Goal: Information Seeking & Learning: Learn about a topic

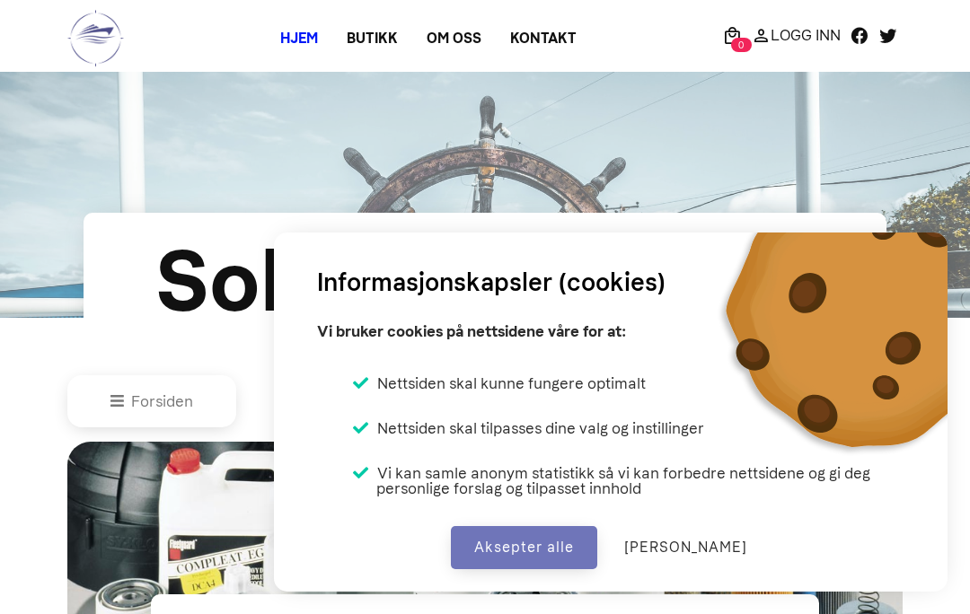
scroll to position [802, 0]
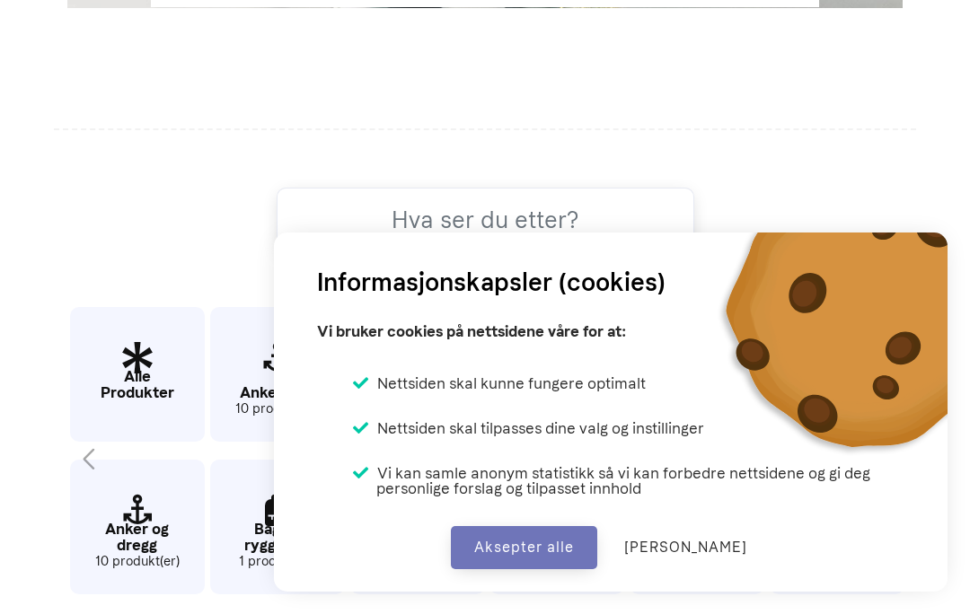
click at [597, 534] on button "Aksepter alle" at bounding box center [524, 547] width 146 height 43
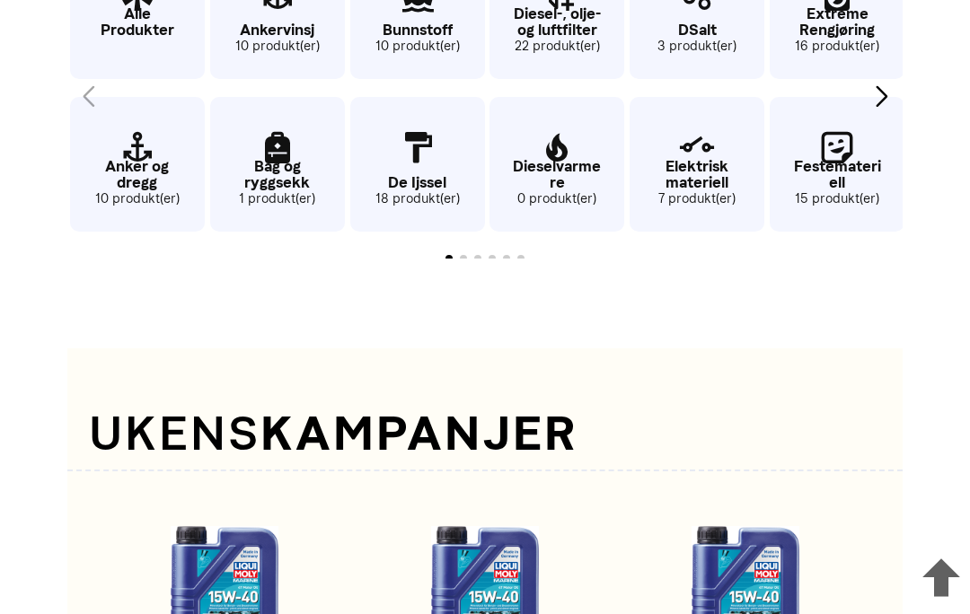
scroll to position [1166, 0]
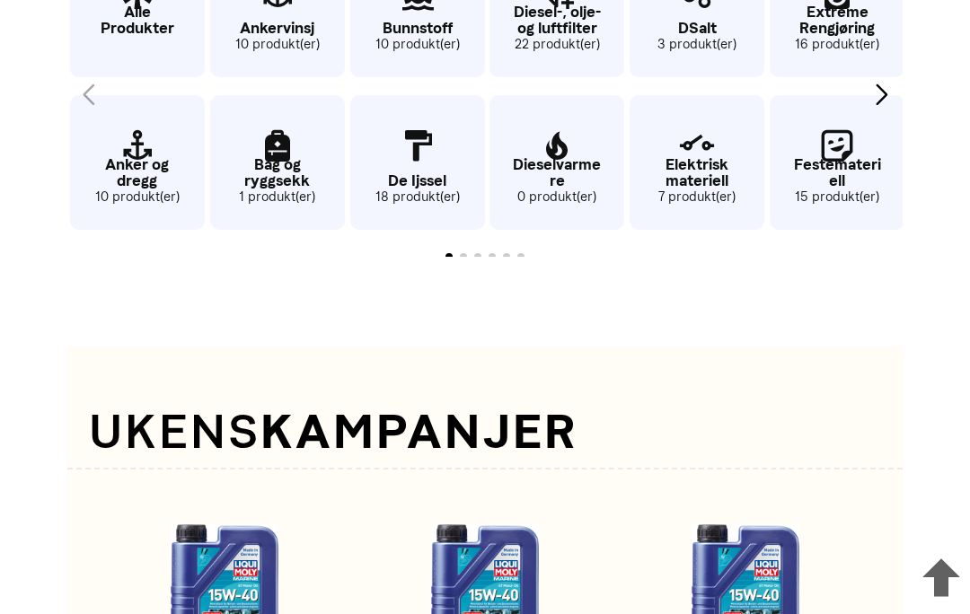
click at [849, 36] on p "Extreme Rengjøring" at bounding box center [837, 20] width 135 height 31
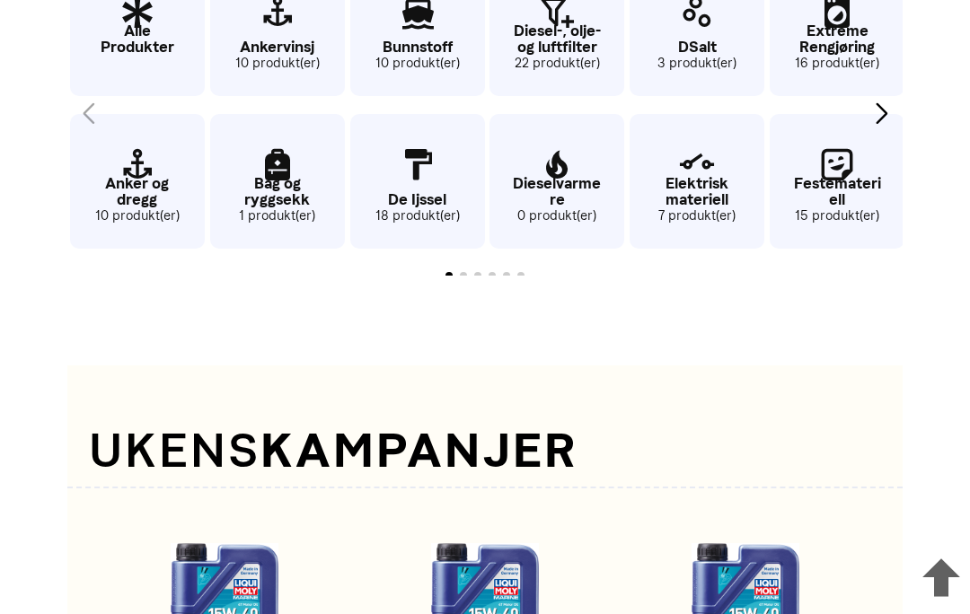
scroll to position [1144, 0]
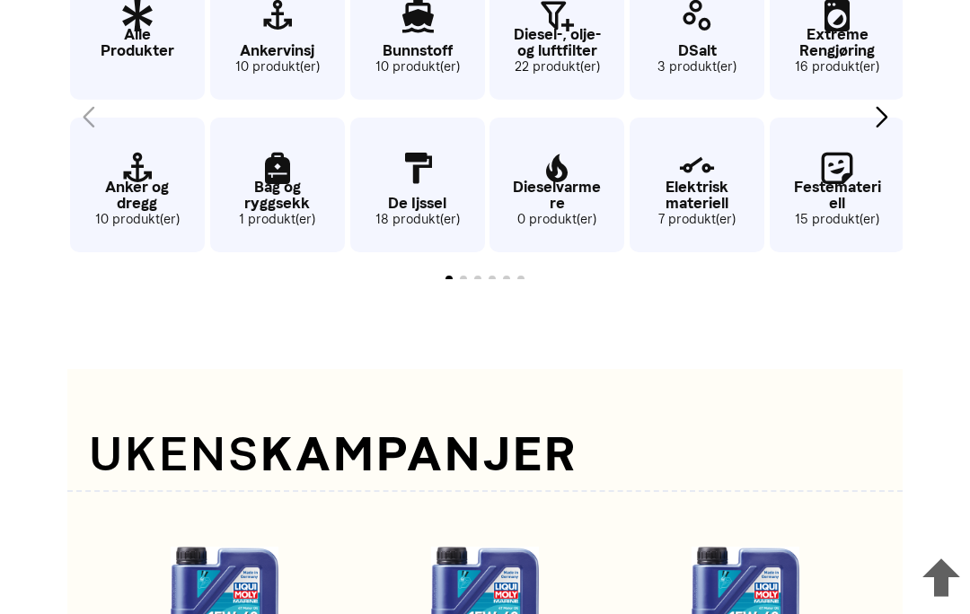
click at [860, 57] on p "Extreme Rengjøring" at bounding box center [837, 42] width 135 height 31
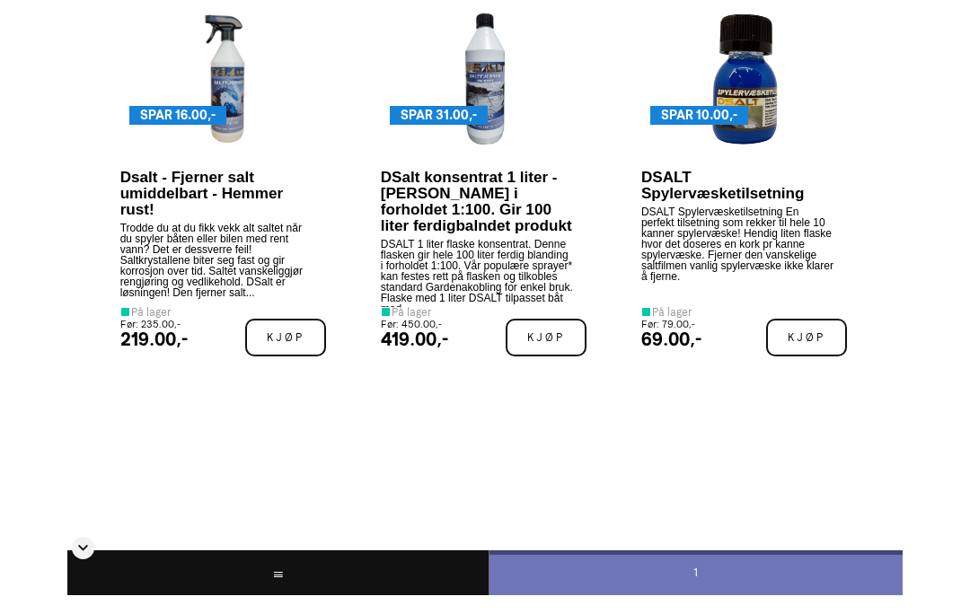
scroll to position [1068, 0]
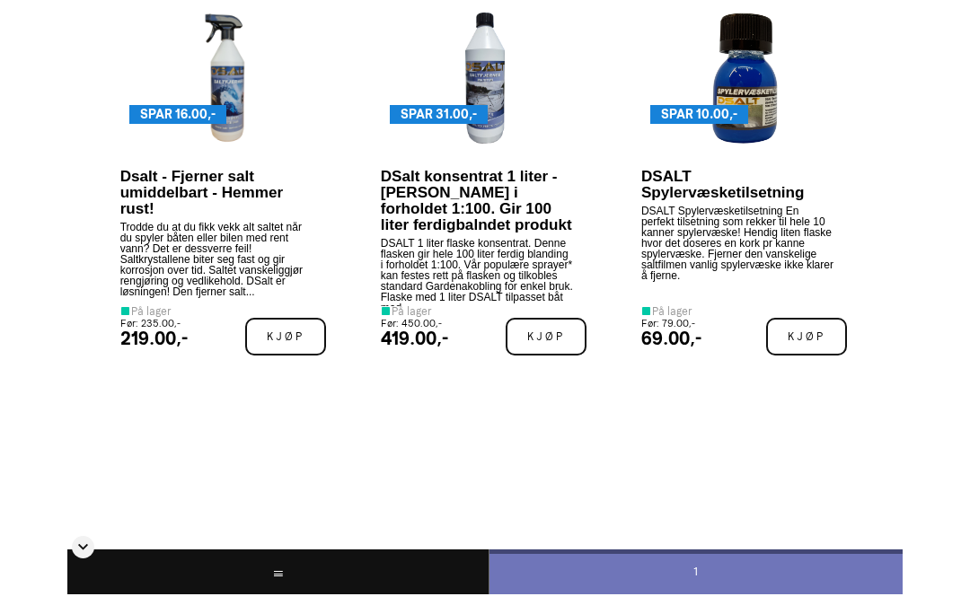
click at [547, 286] on p "DSALT 1 liter flaske konsentrat. Denne flasken gir hele 100 liter ferdig blandi…" at bounding box center [477, 272] width 193 height 69
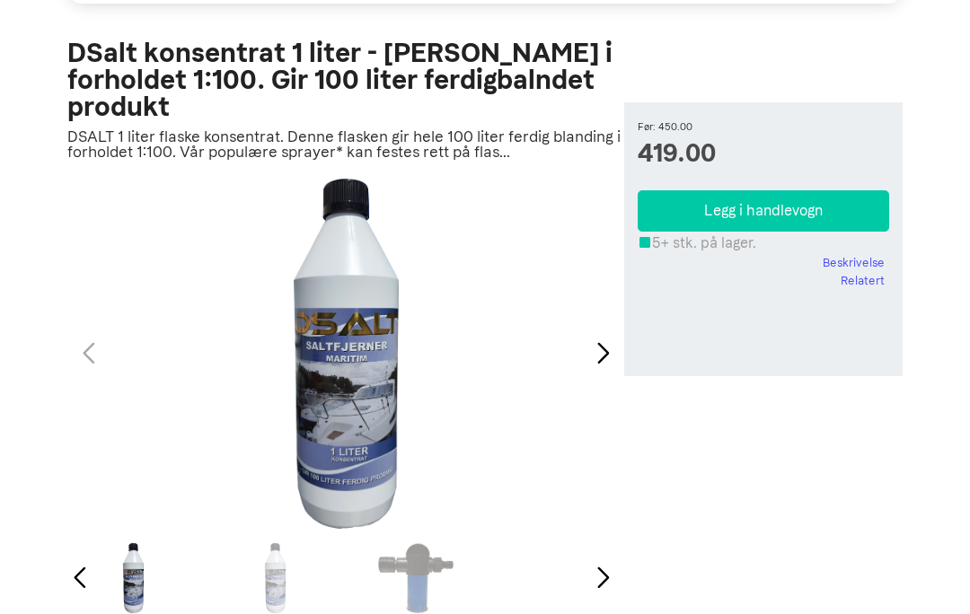
scroll to position [212, 0]
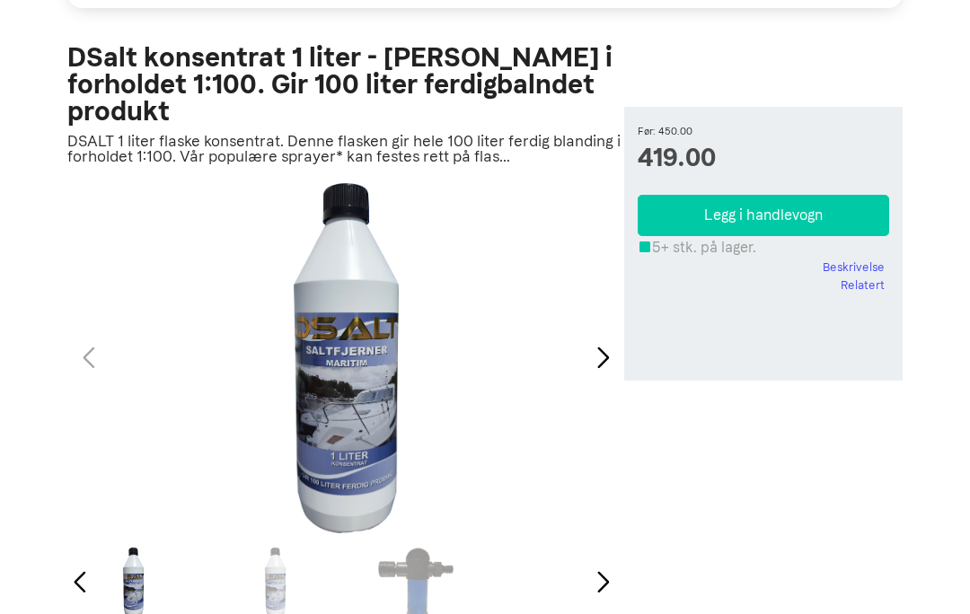
click at [527, 134] on p "DSALT 1 liter flaske konsentrat. Denne flasken gir hele 100 liter ferdig blandi…" at bounding box center [345, 149] width 557 height 31
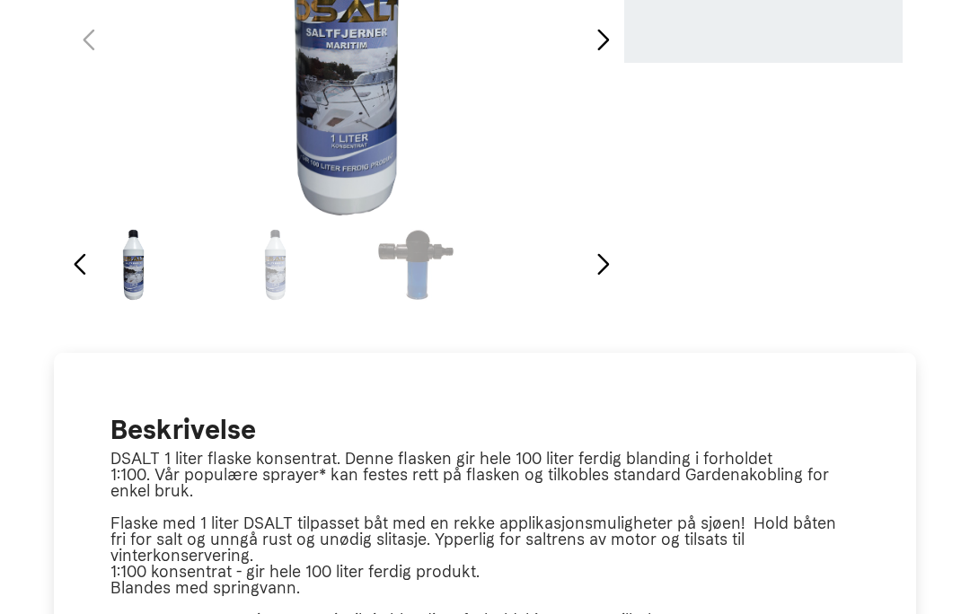
scroll to position [526, 0]
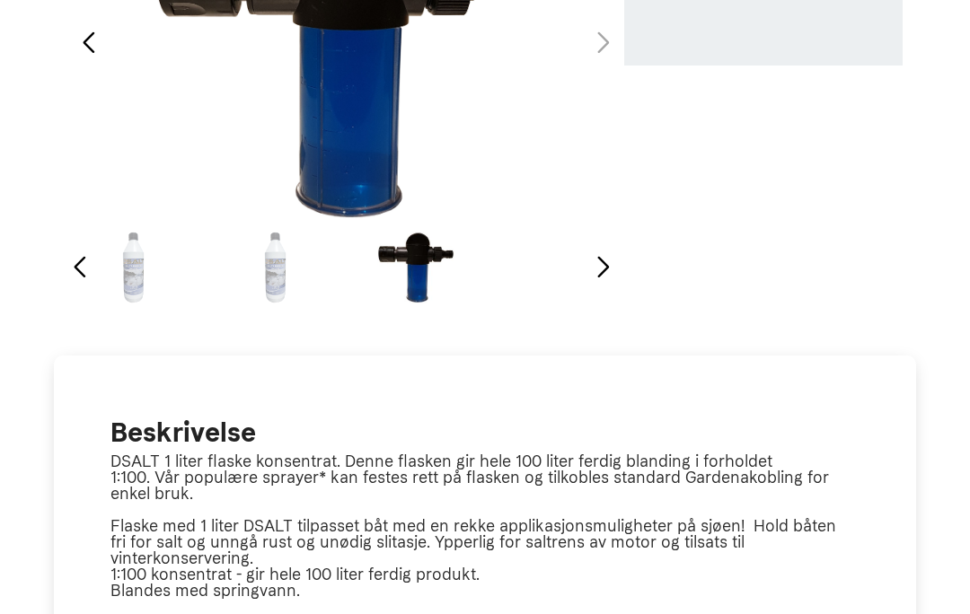
click at [434, 243] on div "3 / 3" at bounding box center [416, 268] width 133 height 72
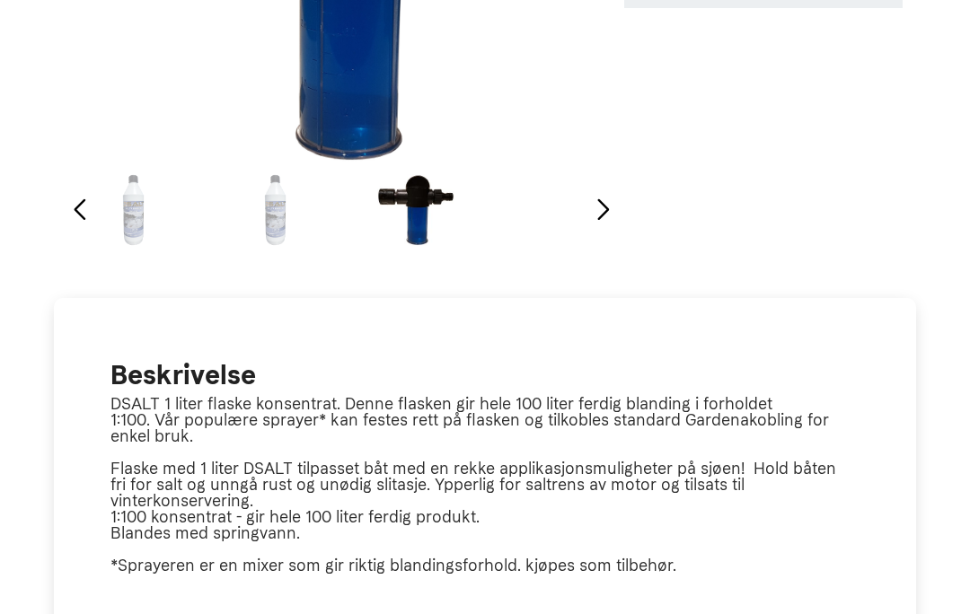
scroll to position [560, 0]
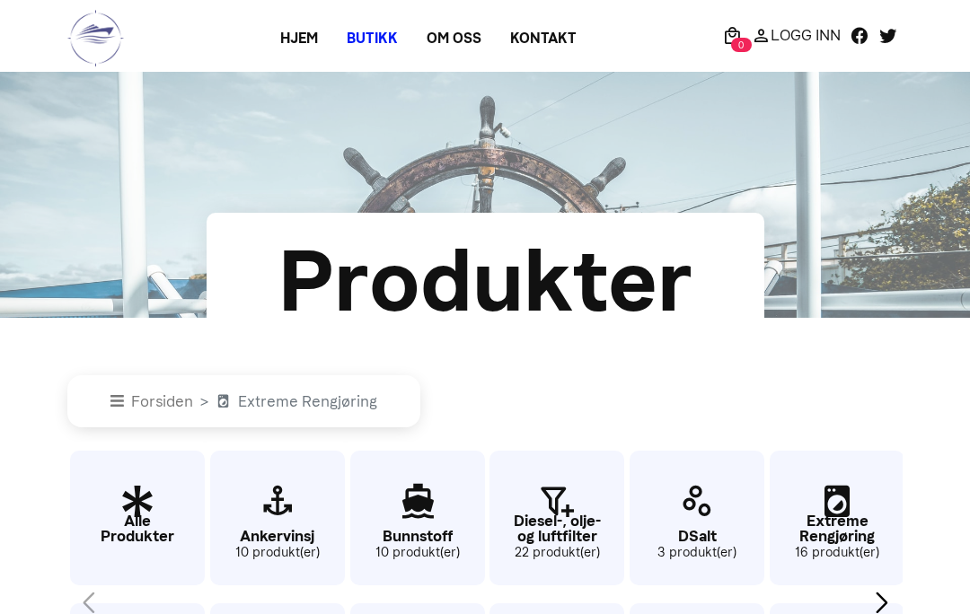
click at [375, 41] on link "Butikk" at bounding box center [372, 38] width 80 height 32
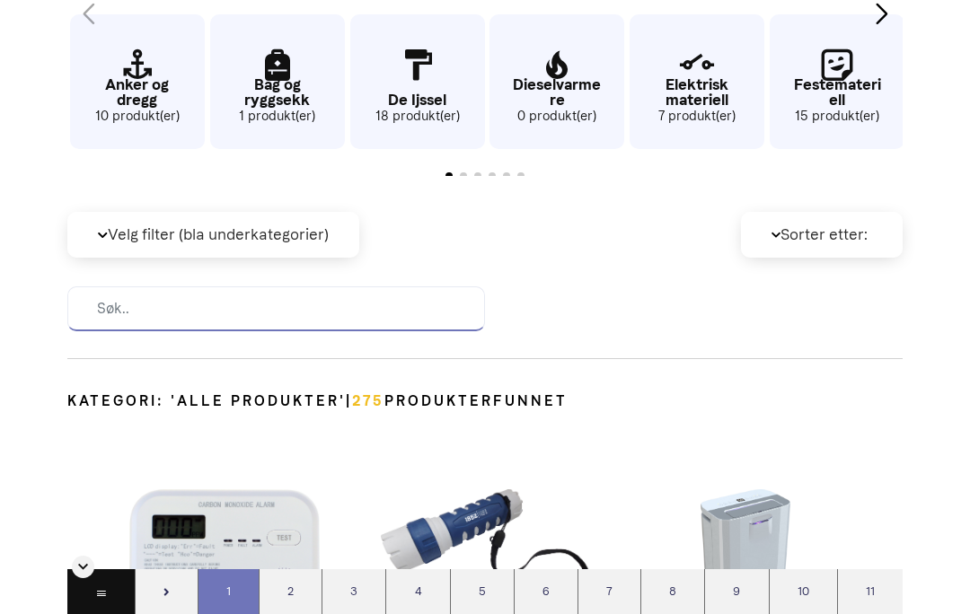
click at [101, 331] on input at bounding box center [276, 309] width 418 height 45
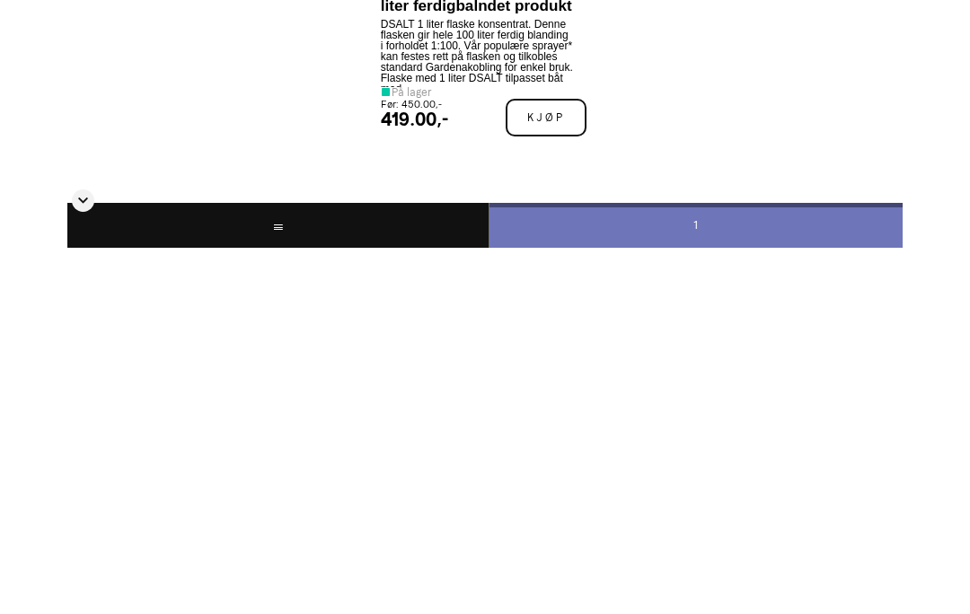
scroll to position [922, 0]
type input "Sprayer"
click at [517, 384] on p "DSALT 1 liter flaske konsentrat. Denne flasken gir hele 100 liter ferdig blandi…" at bounding box center [477, 418] width 193 height 69
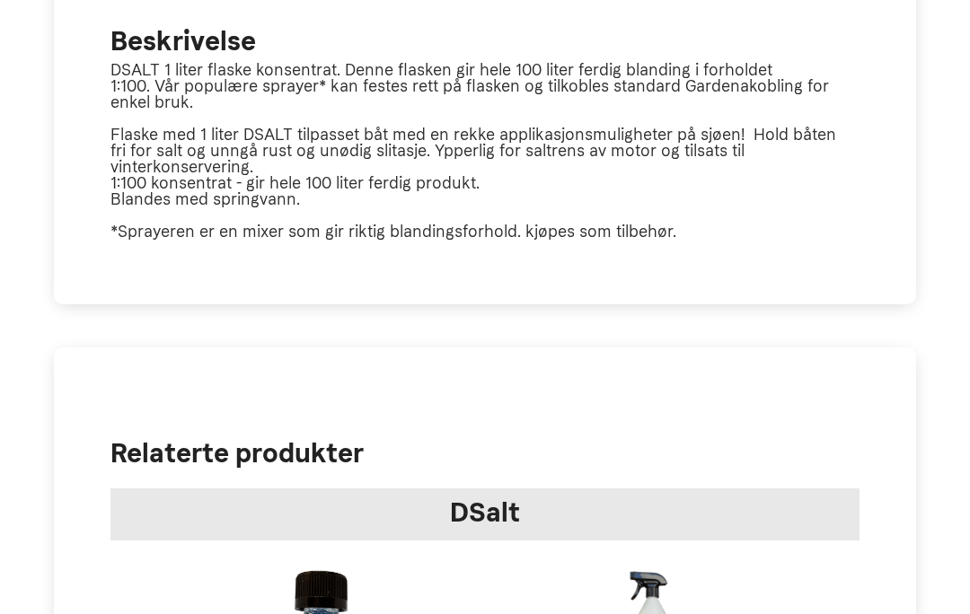
scroll to position [914, 0]
